Goal: Communication & Community: Connect with others

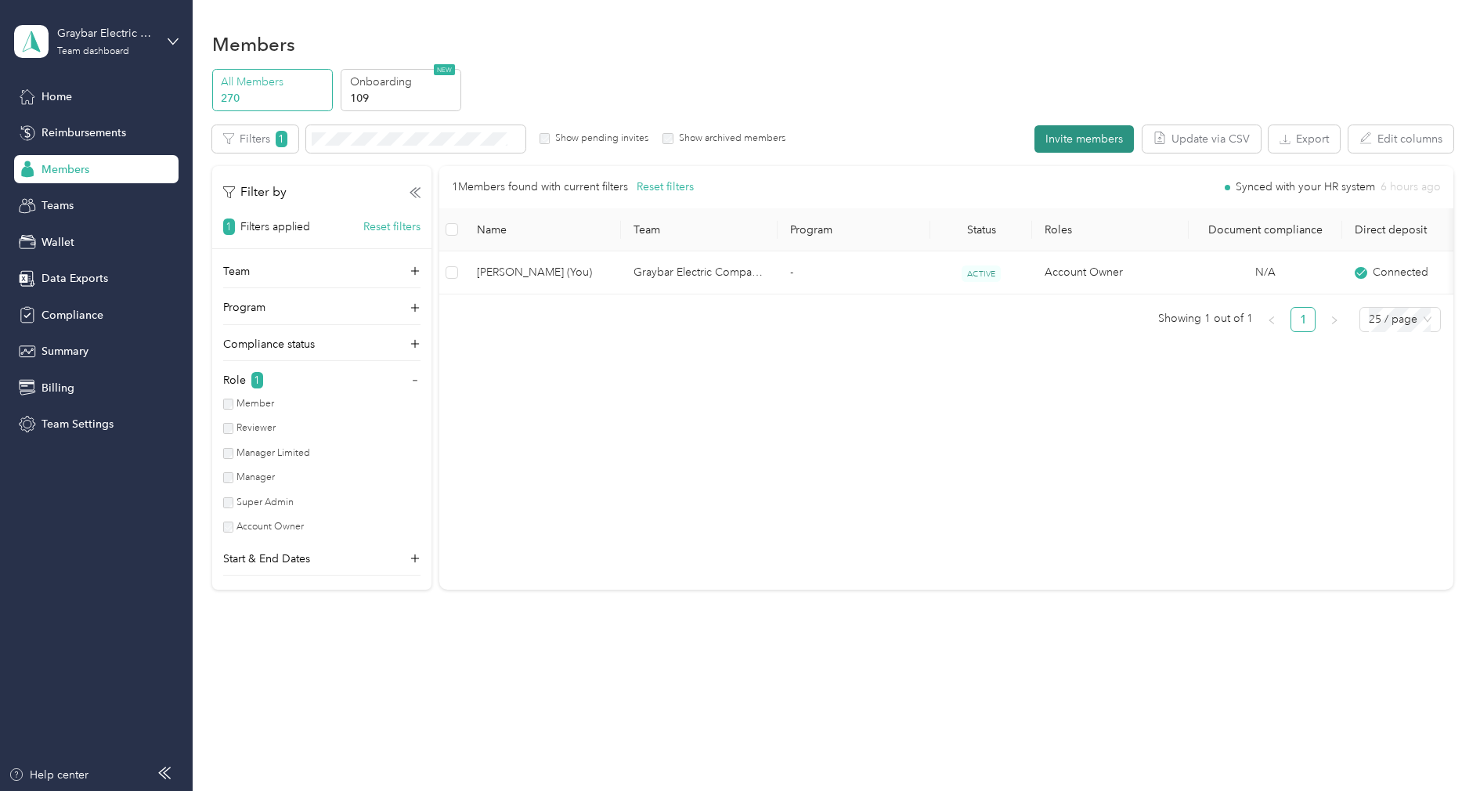
click at [1113, 139] on button "Invite members" at bounding box center [1083, 138] width 99 height 27
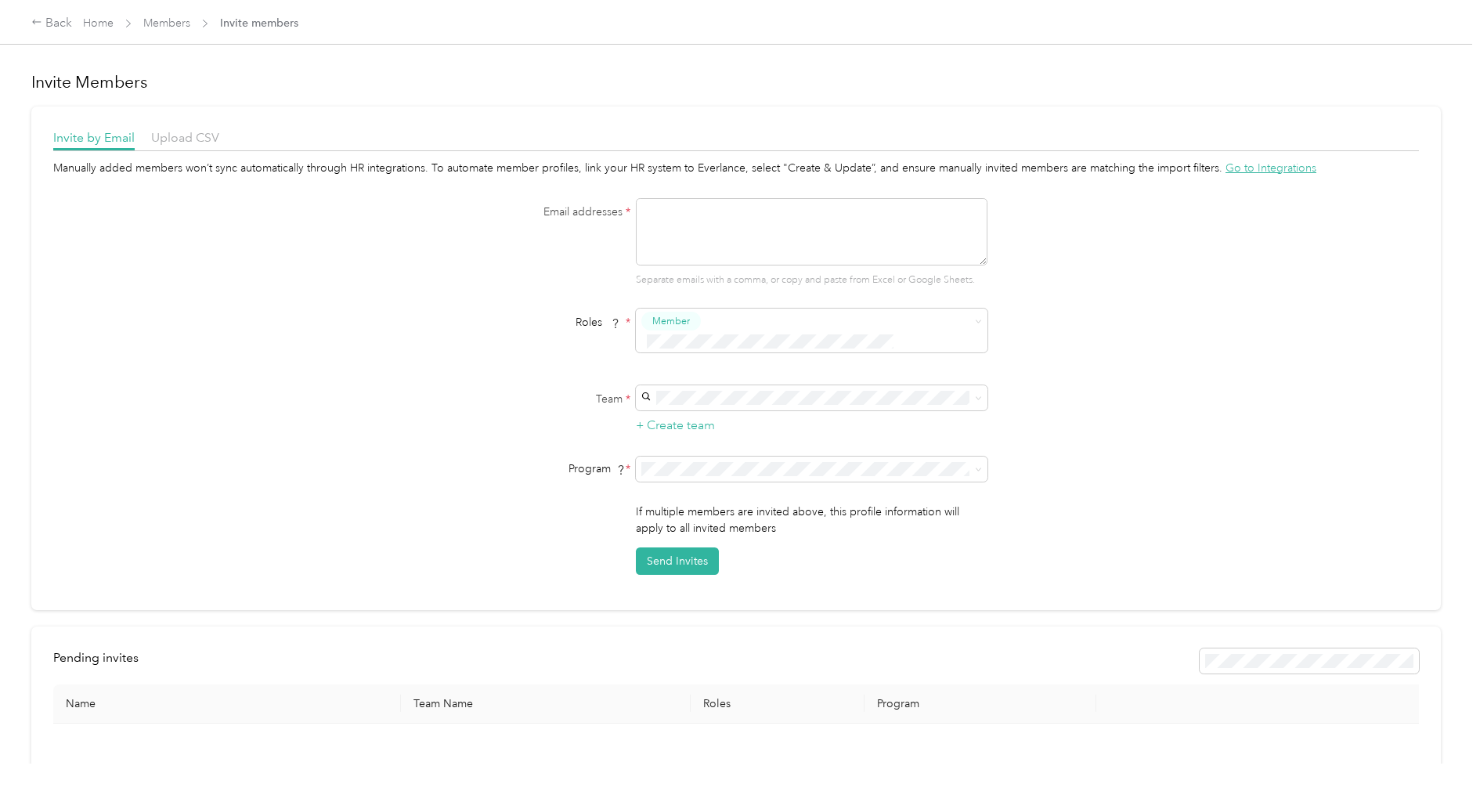
click at [762, 233] on textarea at bounding box center [812, 231] width 352 height 67
paste textarea "[EMAIL_ADDRESS][DOMAIN_NAME]"
type textarea "[EMAIL_ADDRESS][DOMAIN_NAME]"
click at [526, 272] on div "Email addresses * [EMAIL_ADDRESS][DOMAIN_NAME] Separate emails with a comma, or…" at bounding box center [736, 242] width 603 height 89
click at [700, 409] on div "Graybar Electric Company, Inc (Main organization) [PERSON_NAME] +13 more" at bounding box center [816, 409] width 330 height 35
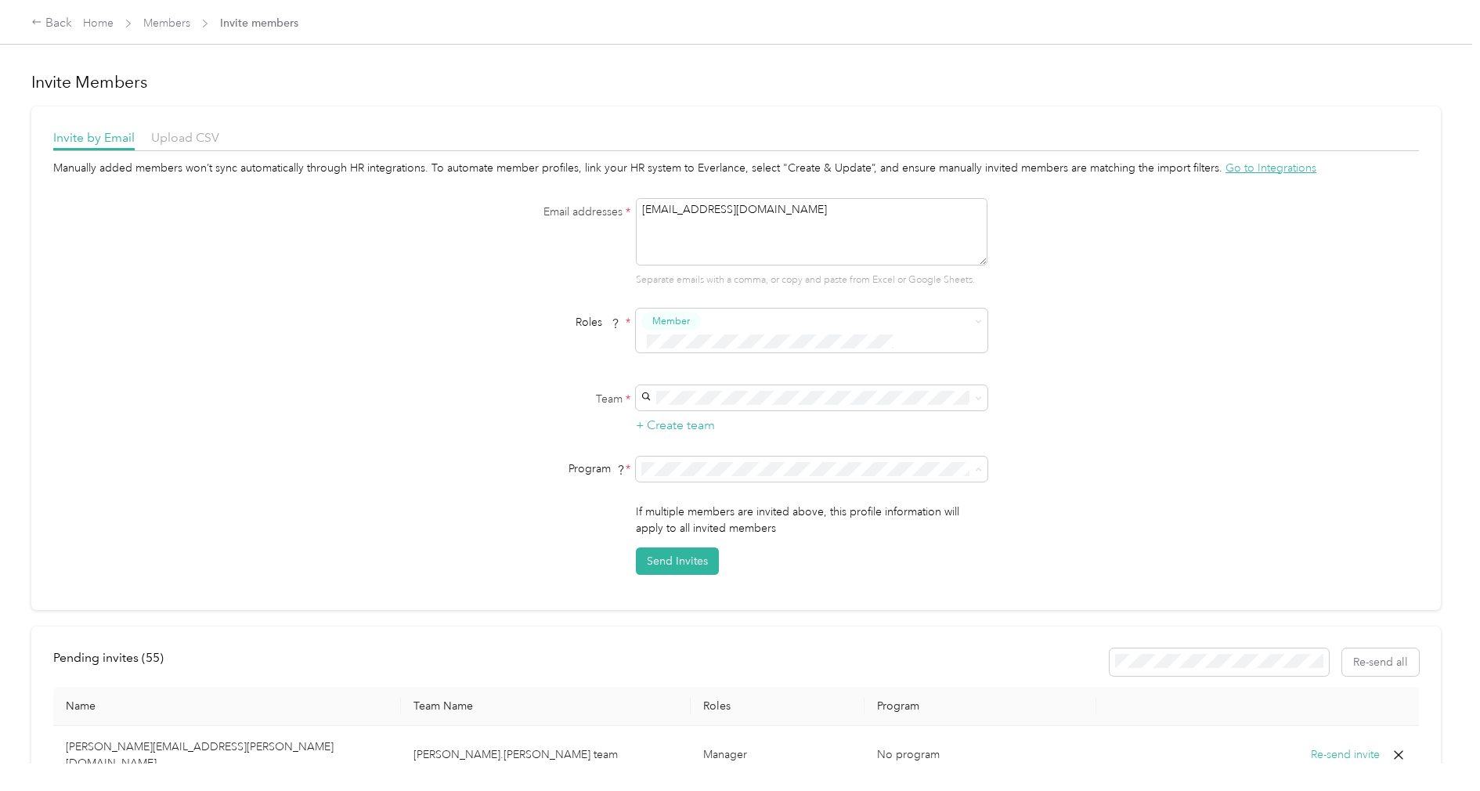
click at [696, 581] on span "No program" at bounding box center [682, 585] width 63 height 13
click at [700, 547] on button "Send Invites" at bounding box center [677, 560] width 83 height 27
click at [163, 33] on div "Back Home Members Invite members" at bounding box center [740, 22] width 1480 height 44
click at [167, 27] on link "Members" at bounding box center [166, 22] width 47 height 13
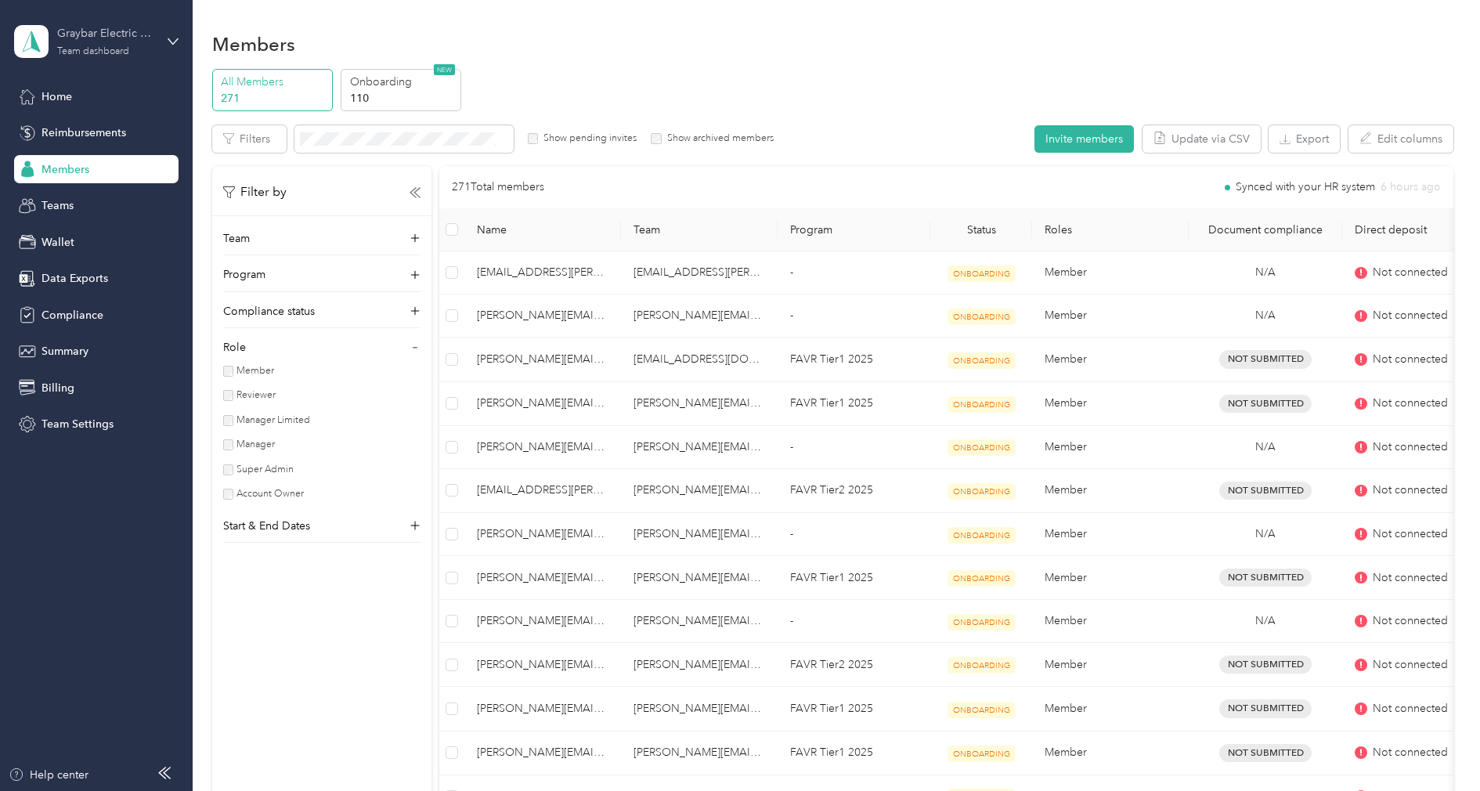
click at [103, 56] on div "Team dashboard" at bounding box center [93, 51] width 72 height 9
click at [82, 197] on div "Log out" at bounding box center [58, 200] width 60 height 16
